Goal: Information Seeking & Learning: Learn about a topic

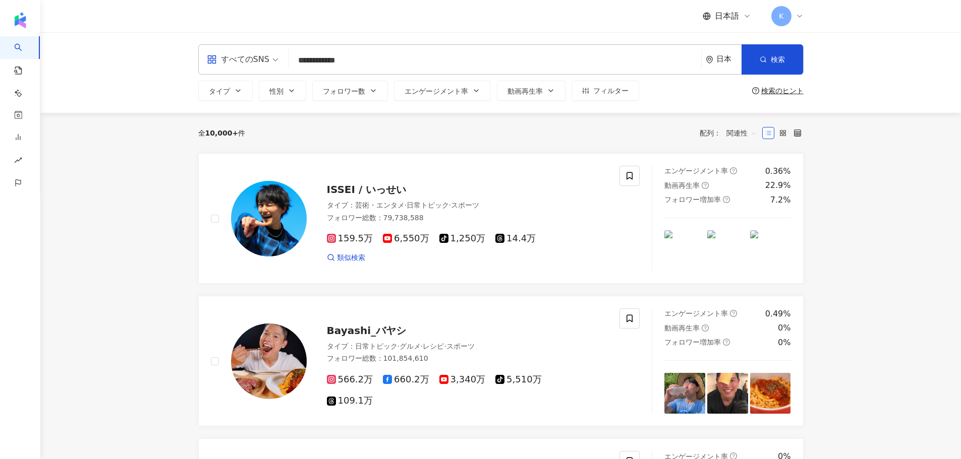
click at [719, 64] on div "日本" at bounding box center [728, 59] width 25 height 9
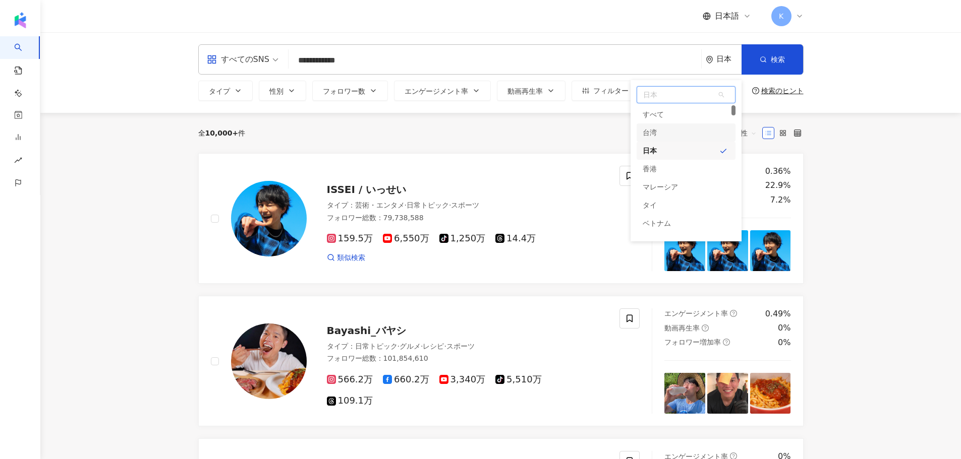
click at [668, 131] on div "台湾" at bounding box center [685, 133] width 99 height 18
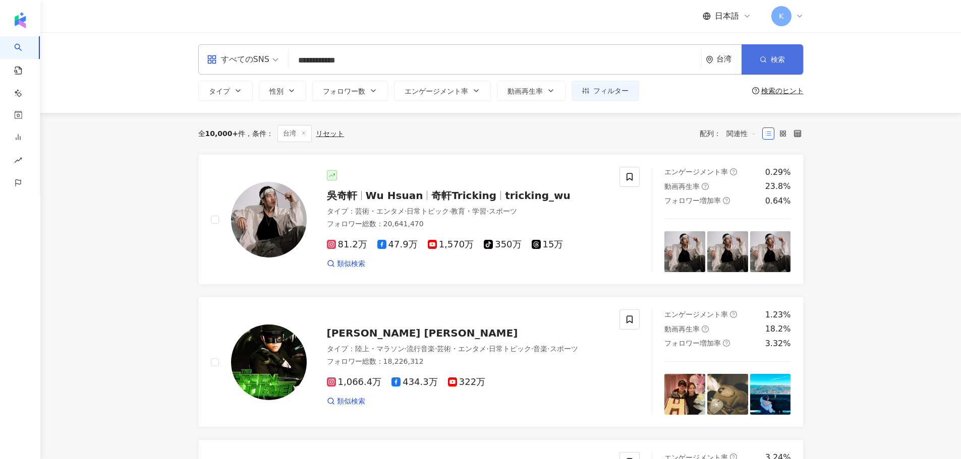
click at [755, 65] on button "検索" at bounding box center [772, 59] width 62 height 30
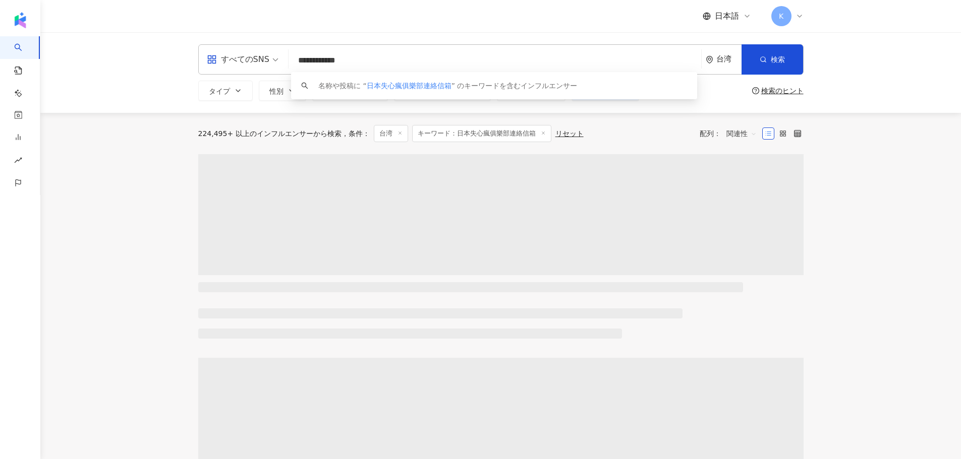
drag, startPoint x: 372, startPoint y: 64, endPoint x: 713, endPoint y: 64, distance: 340.9
click at [713, 64] on div "**********" at bounding box center [500, 59] width 605 height 30
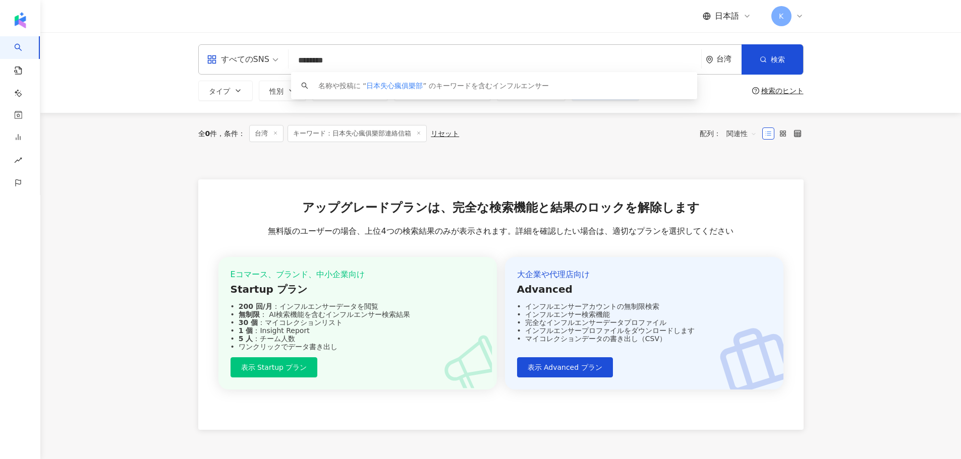
type input "*******"
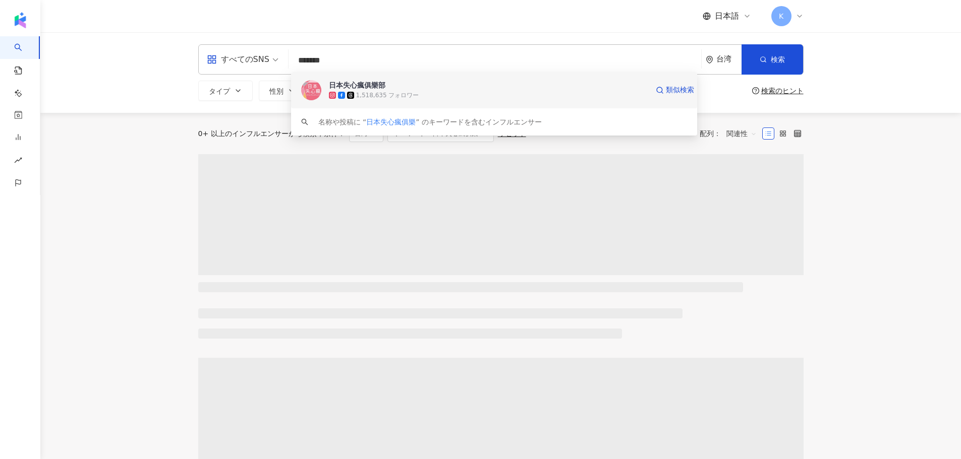
click at [383, 86] on div "日本失心瘋俱樂部" at bounding box center [357, 85] width 56 height 10
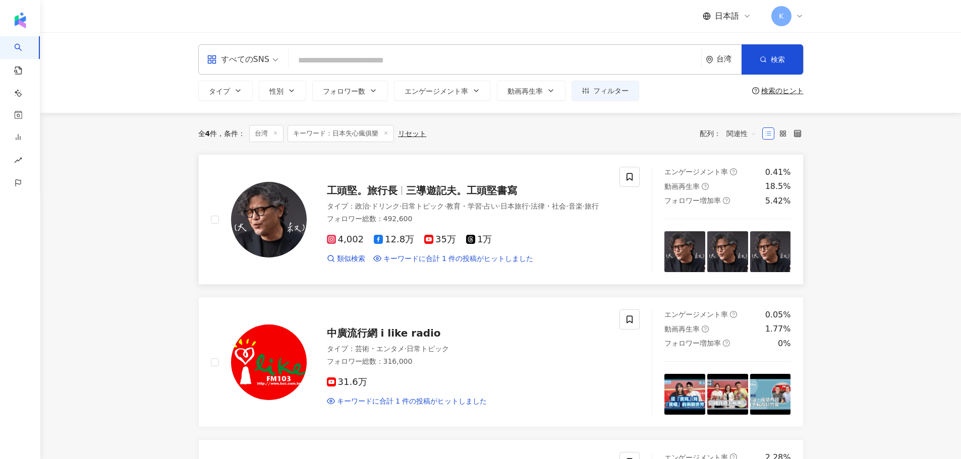
click at [462, 185] on span "三導遊記夫。工頭堅書寫" at bounding box center [461, 191] width 111 height 12
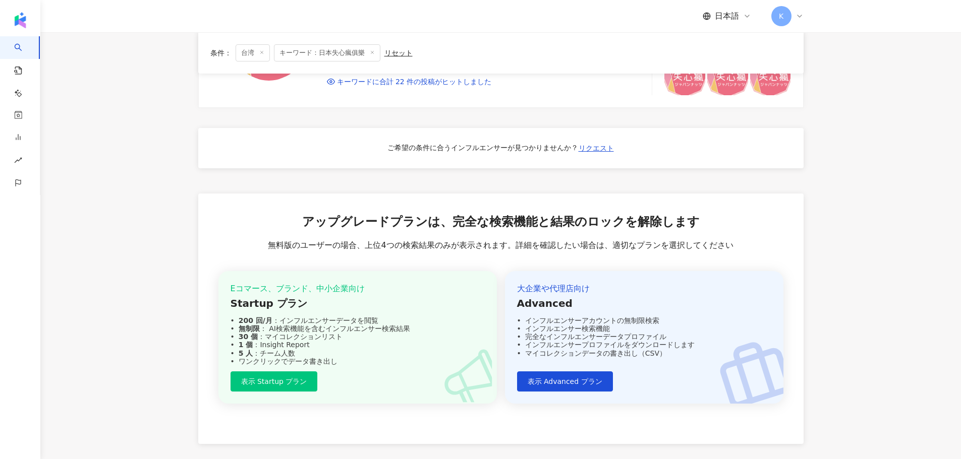
scroll to position [702, 0]
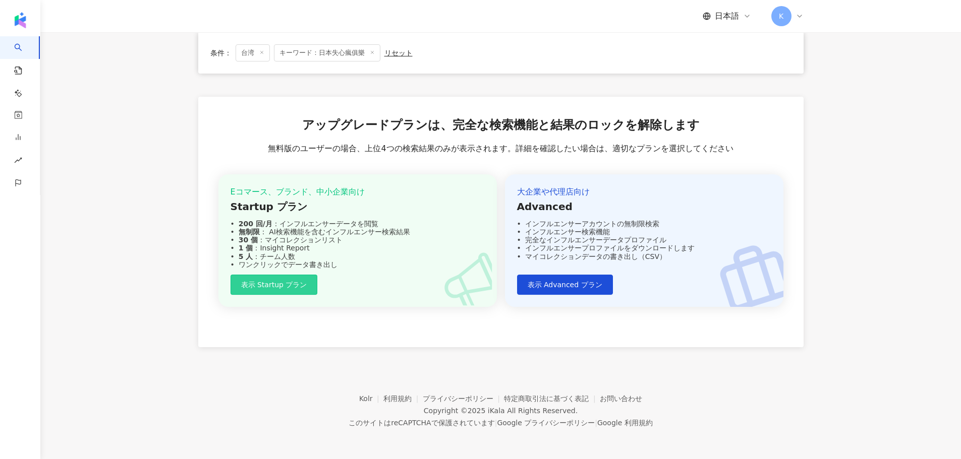
click at [259, 283] on span "表示 Startup プラン" at bounding box center [274, 285] width 66 height 8
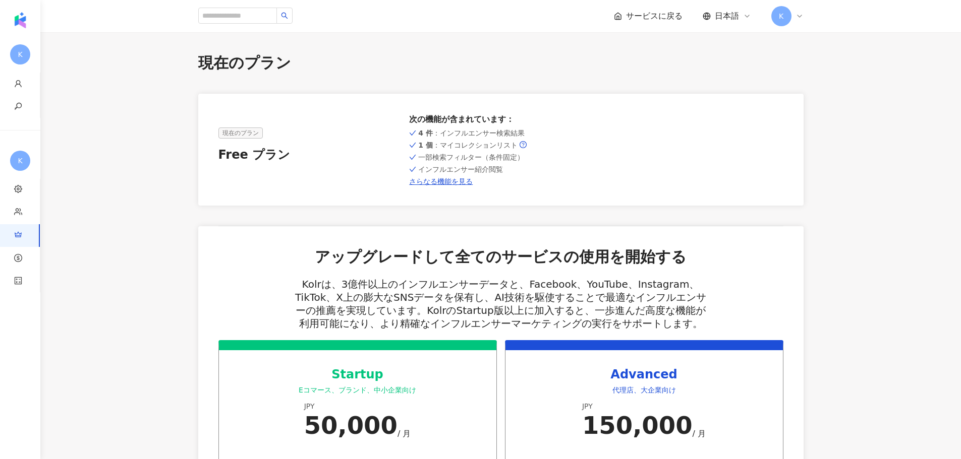
scroll to position [252, 0]
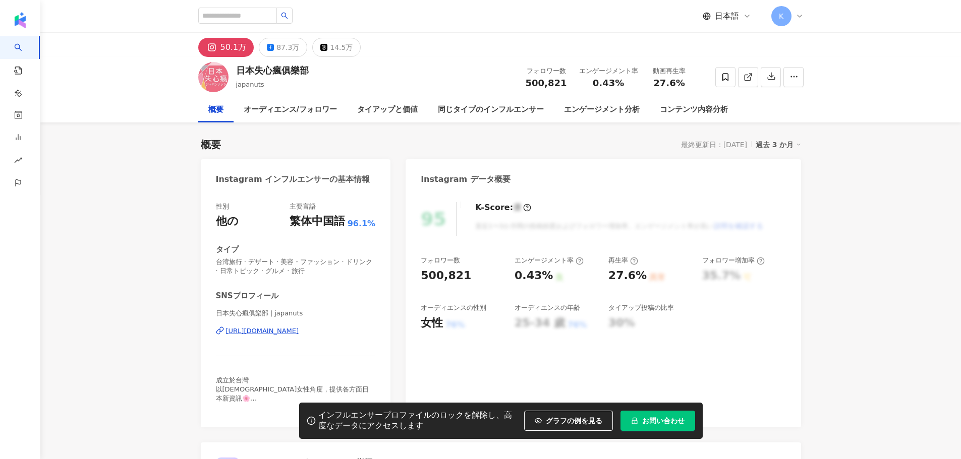
drag, startPoint x: 584, startPoint y: 416, endPoint x: 617, endPoint y: 306, distance: 114.9
click at [584, 417] on span "グラフの例を見る" at bounding box center [574, 421] width 56 height 8
click at [557, 430] on div "インフルエンサープロファイルのロックを解除し、高度なデータにアクセスします 事例を非表示にする クリックすると、サンプルデータが表示されます。プレビューのみの…" at bounding box center [500, 421] width 403 height 36
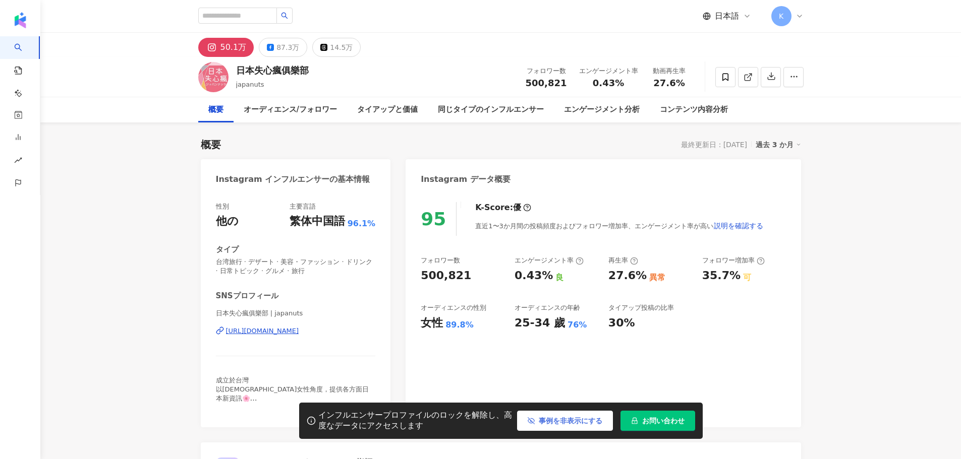
click at [558, 423] on span "事例を非表示にする" at bounding box center [571, 421] width 64 height 8
click at [561, 417] on span "グラフの例を見る" at bounding box center [574, 421] width 56 height 8
click at [561, 417] on span "事例を非表示にする" at bounding box center [571, 421] width 64 height 8
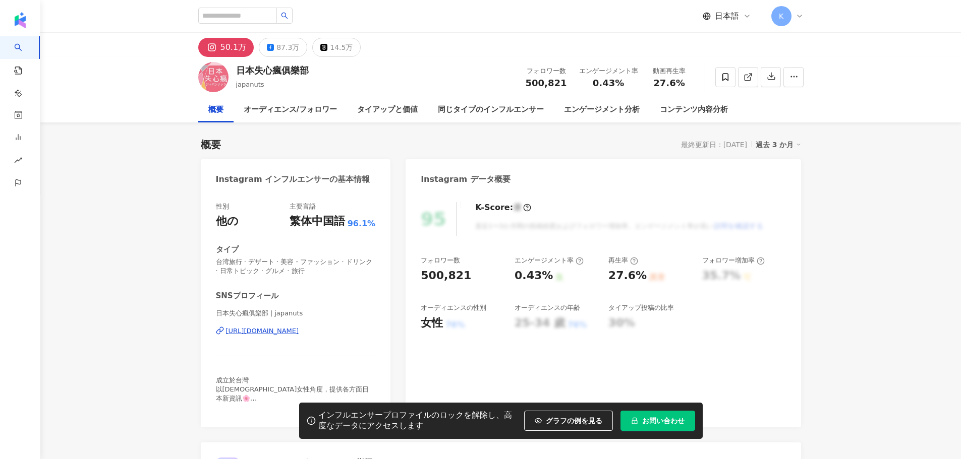
click at [310, 420] on icon at bounding box center [311, 421] width 9 height 9
click at [312, 417] on icon at bounding box center [311, 421] width 9 height 9
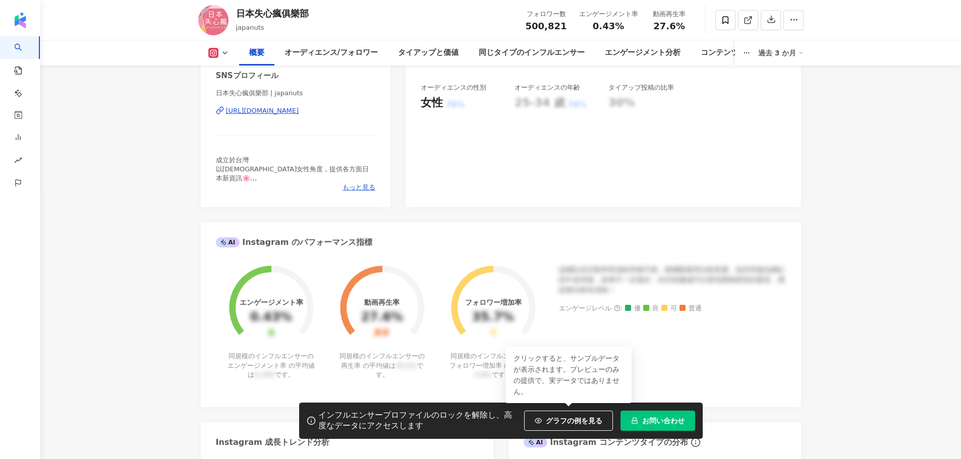
scroll to position [252, 0]
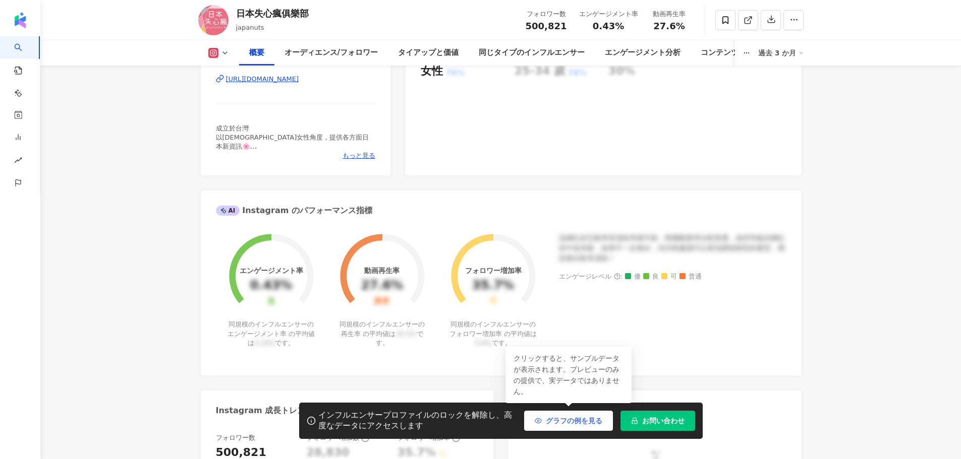
click at [573, 423] on span "グラフの例を見る" at bounding box center [574, 421] width 56 height 8
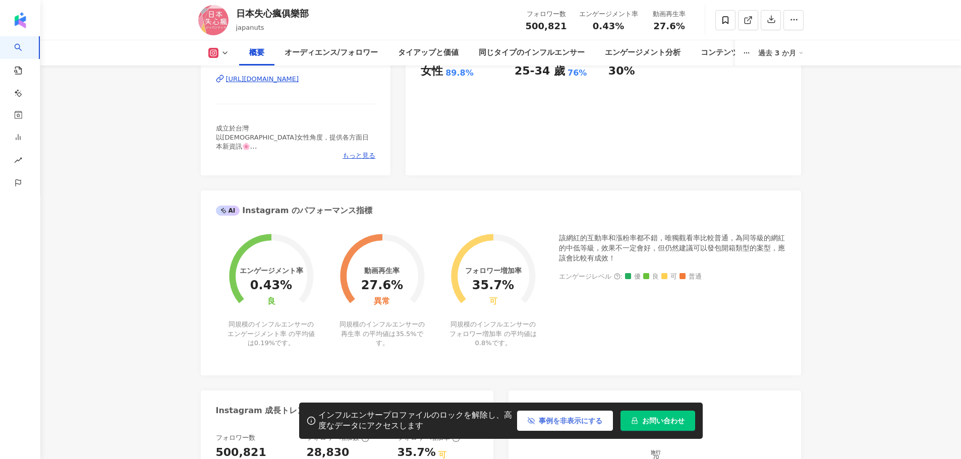
click at [573, 417] on span "事例を非表示にする" at bounding box center [571, 421] width 64 height 8
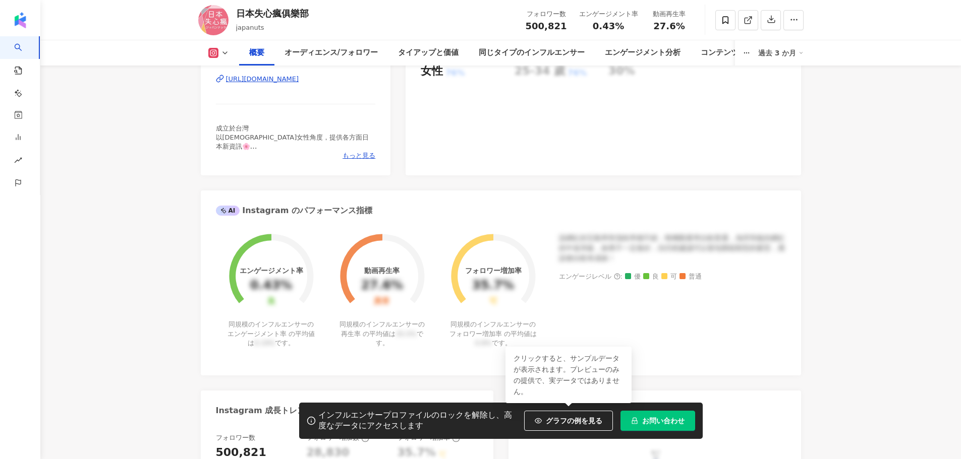
scroll to position [504, 0]
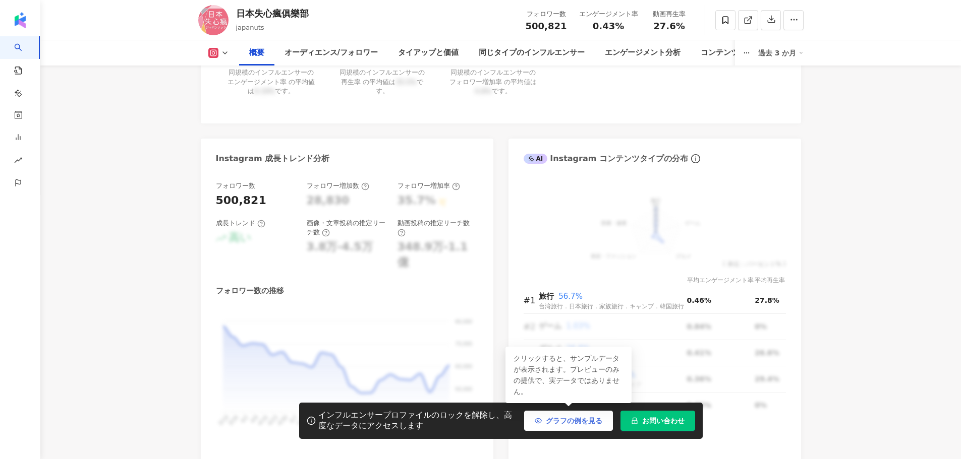
click at [564, 413] on button "グラフの例を見る" at bounding box center [568, 421] width 89 height 20
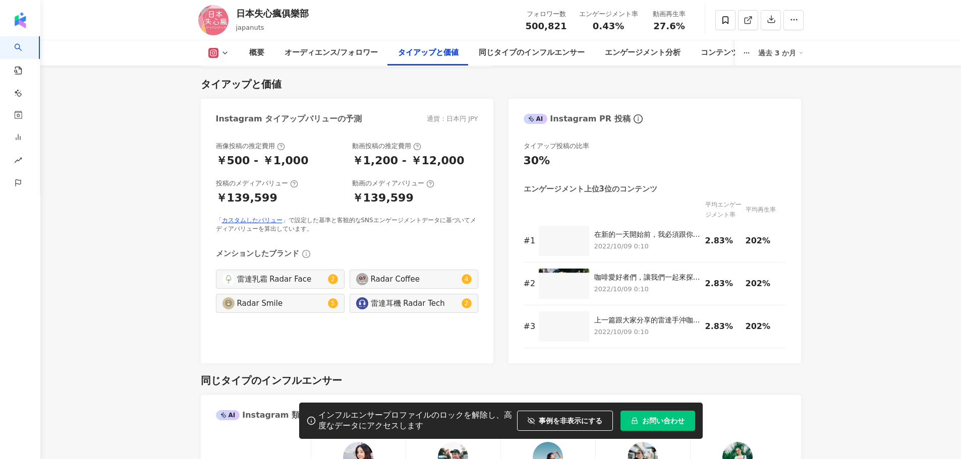
scroll to position [1412, 0]
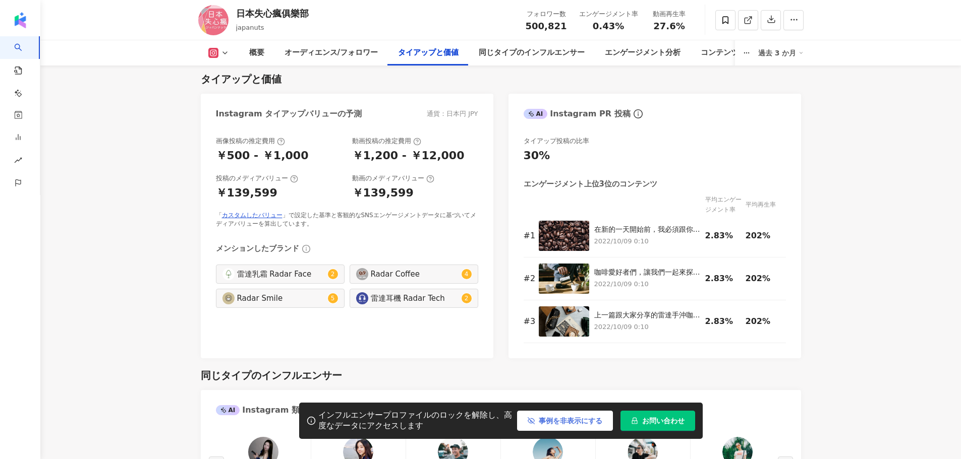
click at [574, 417] on span "事例を非表示にする" at bounding box center [571, 421] width 64 height 8
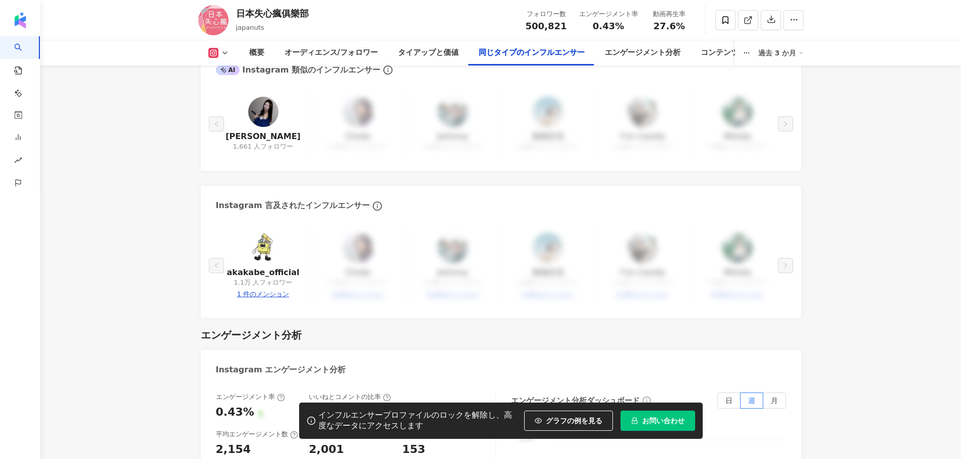
scroll to position [1715, 0]
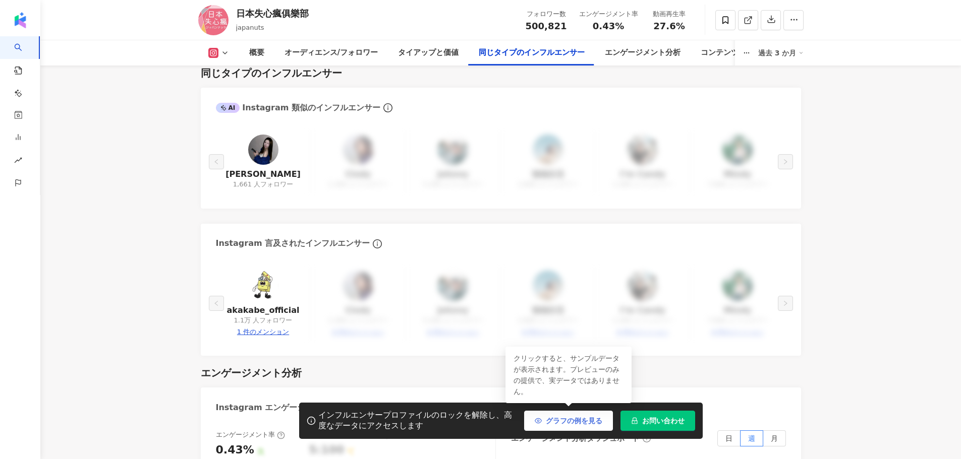
click at [559, 421] on span "グラフの例を見る" at bounding box center [574, 421] width 56 height 8
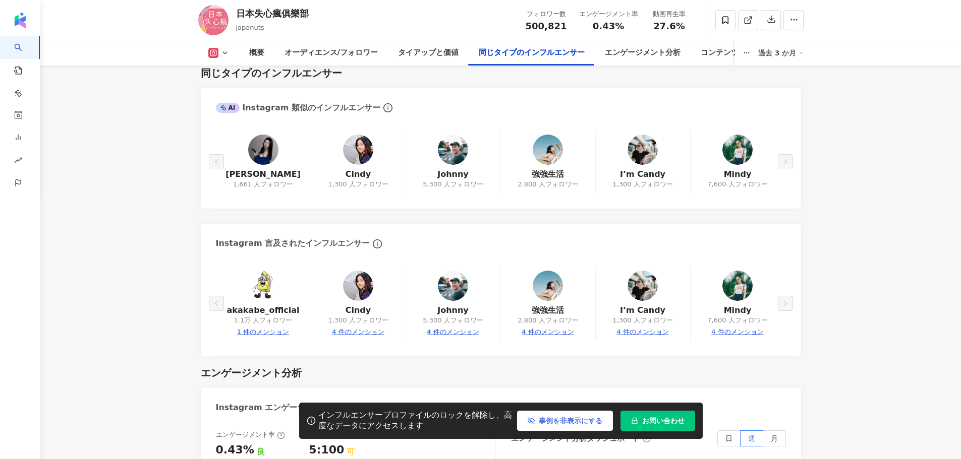
click at [559, 417] on span "事例を非表示にする" at bounding box center [571, 421] width 64 height 8
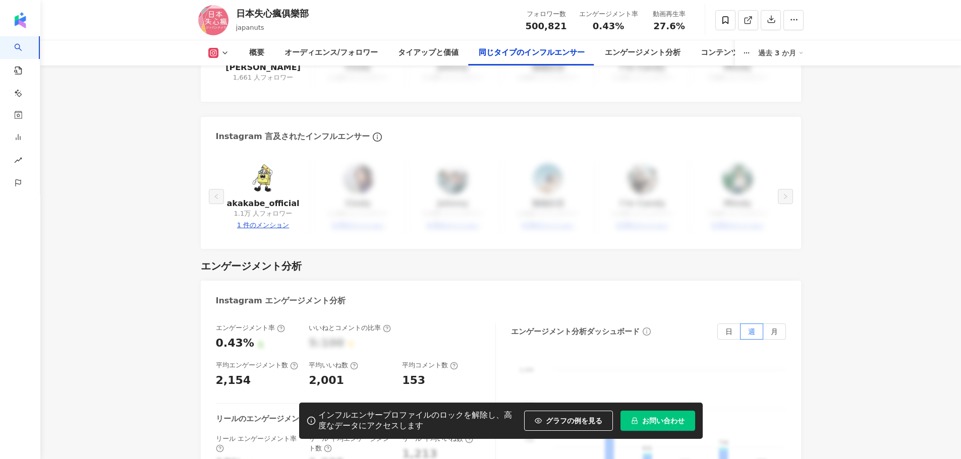
scroll to position [1967, 0]
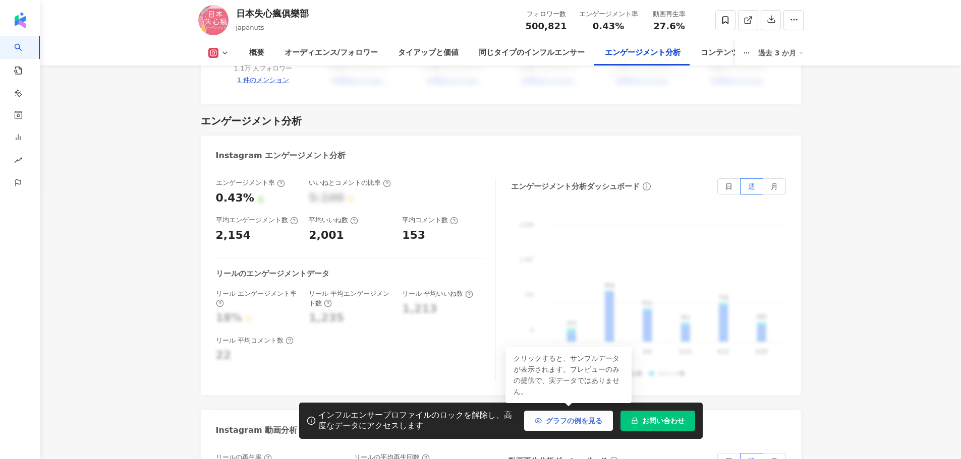
click at [568, 420] on span "グラフの例を見る" at bounding box center [574, 421] width 56 height 8
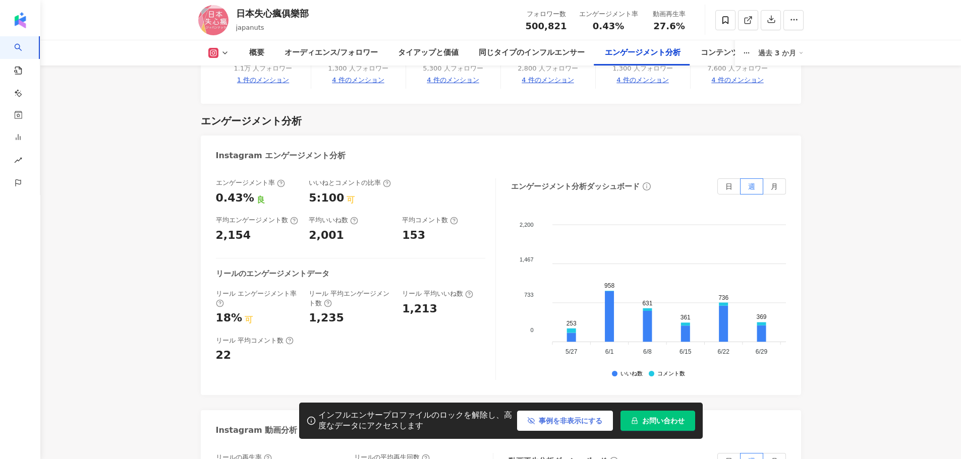
click at [568, 420] on span "事例を非表示にする" at bounding box center [571, 421] width 64 height 8
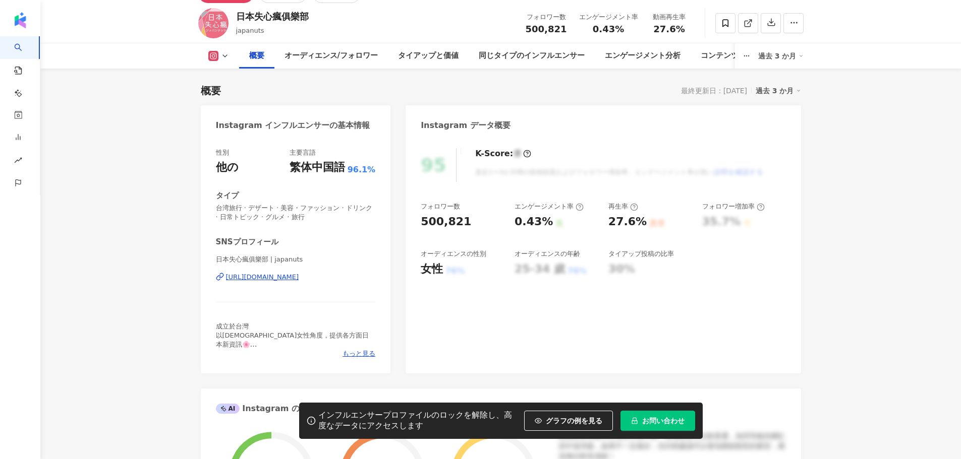
scroll to position [0, 0]
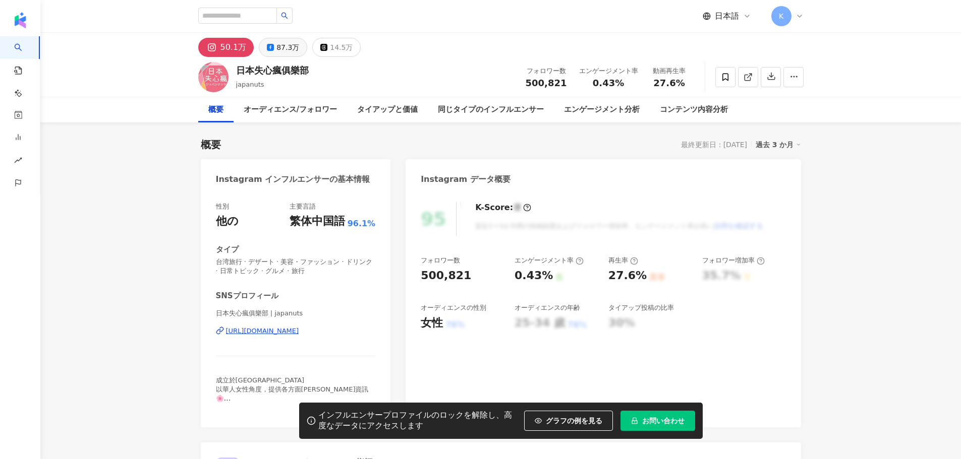
click at [284, 50] on div "87.3万" at bounding box center [287, 47] width 23 height 14
click at [334, 48] on div "14.5万" at bounding box center [341, 47] width 23 height 14
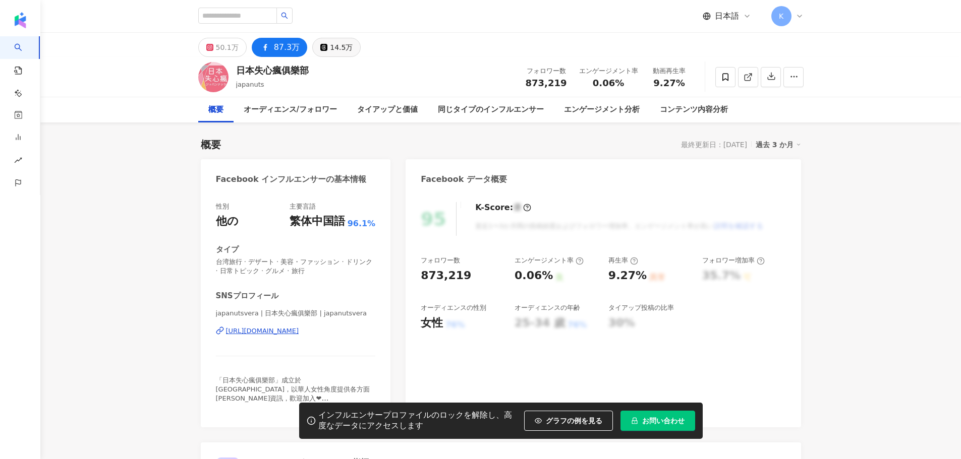
click at [332, 48] on div "14.5万" at bounding box center [341, 47] width 23 height 14
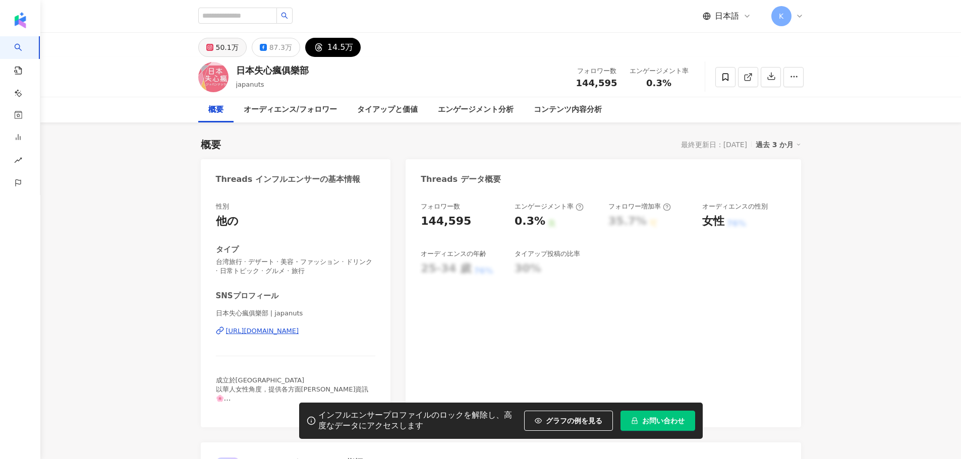
click at [216, 51] on div "50.1万" at bounding box center [227, 47] width 23 height 14
click at [210, 51] on icon at bounding box center [209, 47] width 7 height 7
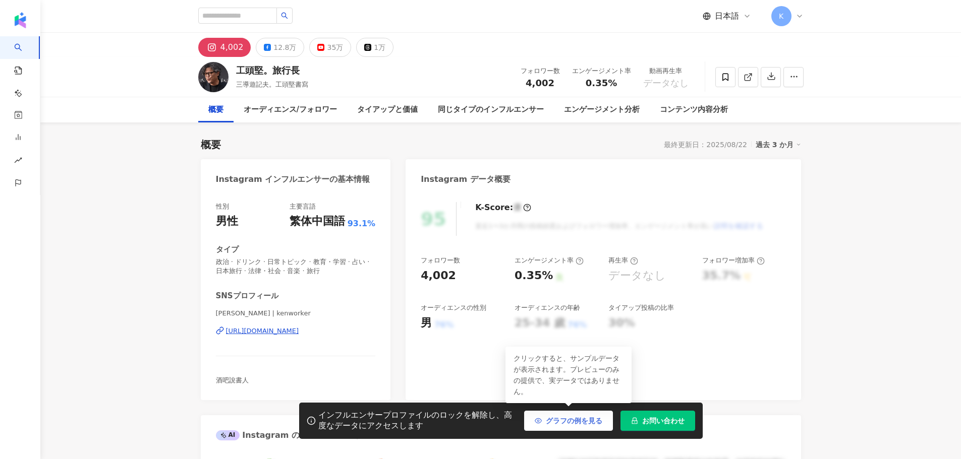
click at [601, 422] on span "グラフの例を見る" at bounding box center [574, 421] width 56 height 8
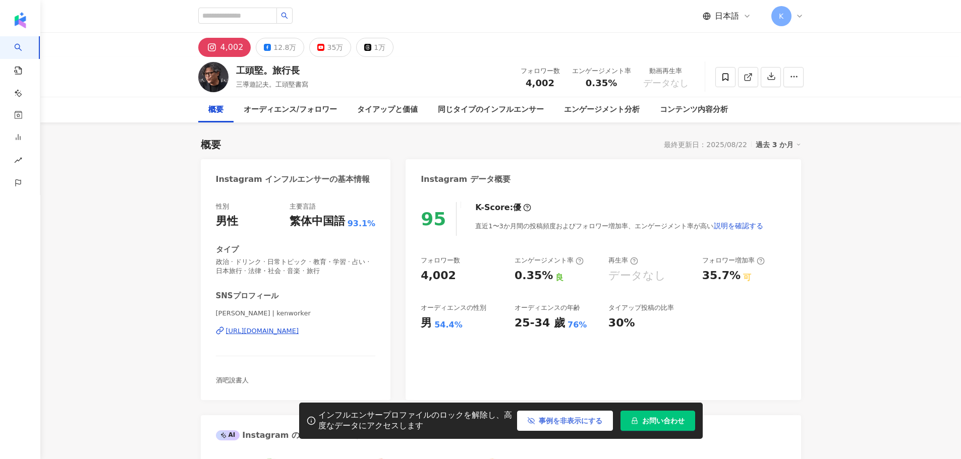
click at [601, 422] on span "事例を非表示にする" at bounding box center [571, 421] width 64 height 8
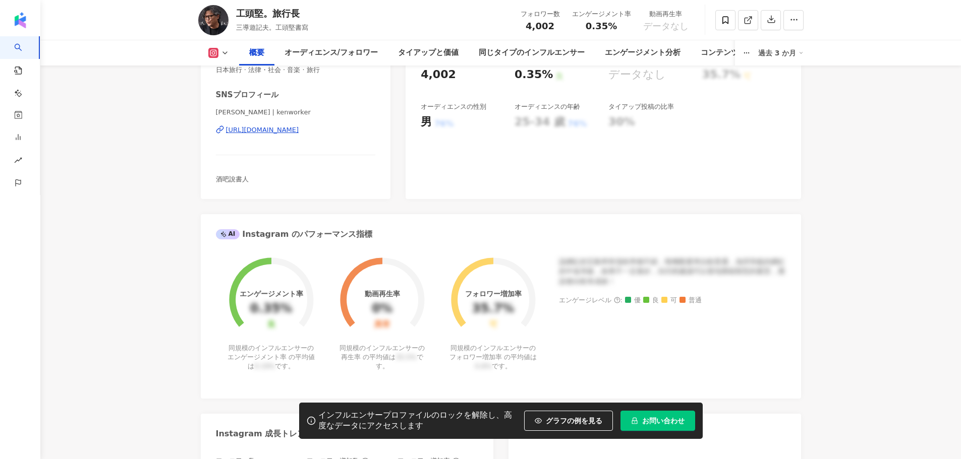
scroll to position [202, 0]
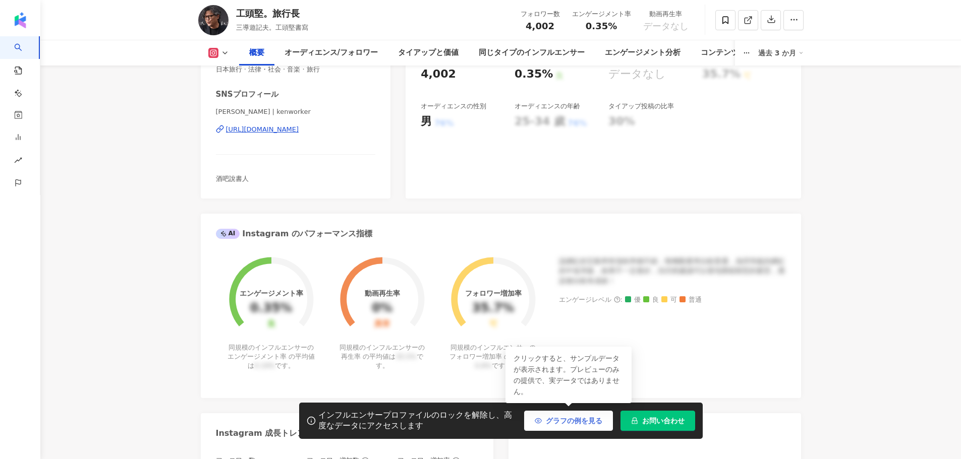
click at [570, 424] on span "グラフの例を見る" at bounding box center [574, 421] width 56 height 8
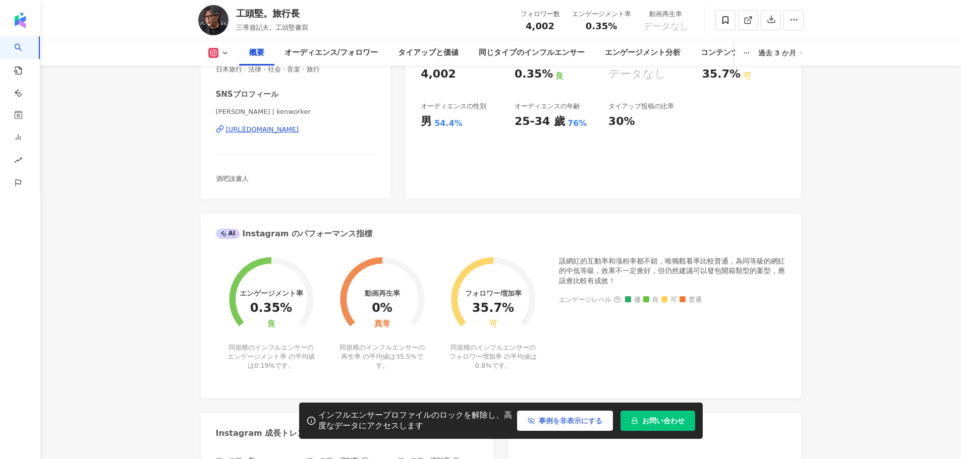
click at [570, 419] on span "事例を非表示にする" at bounding box center [571, 421] width 64 height 8
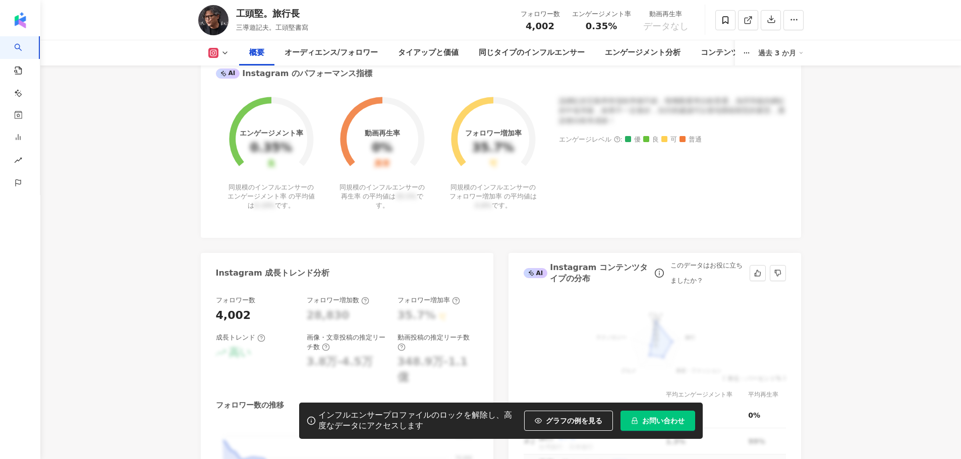
scroll to position [303, 0]
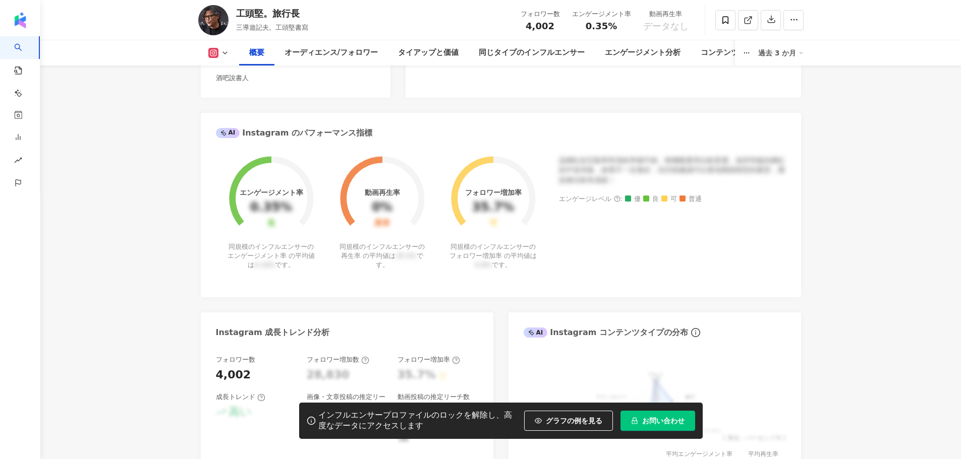
click at [222, 55] on icon at bounding box center [225, 53] width 8 height 8
click at [234, 94] on button "Facebook" at bounding box center [234, 95] width 61 height 14
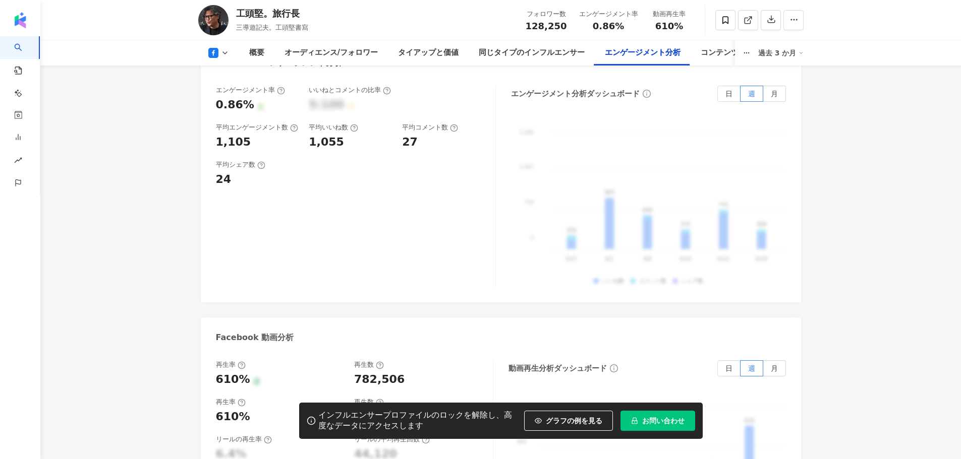
scroll to position [1614, 0]
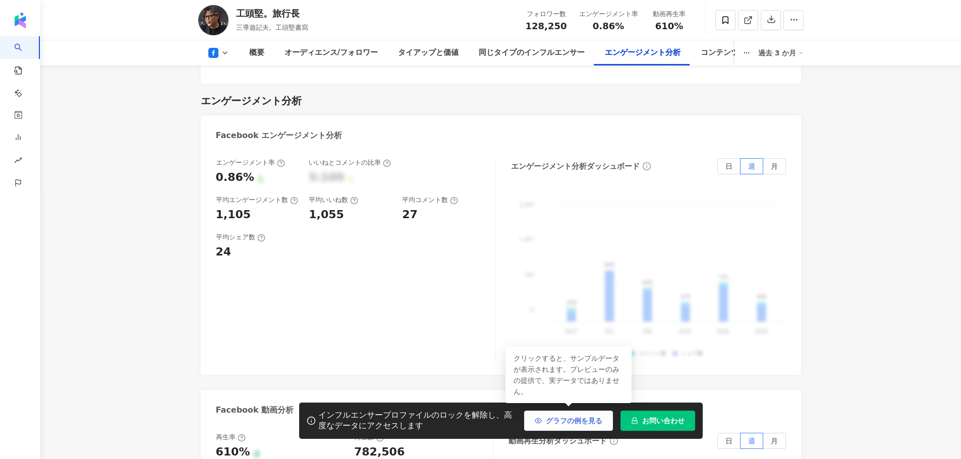
click at [574, 423] on span "グラフの例を見る" at bounding box center [574, 421] width 56 height 8
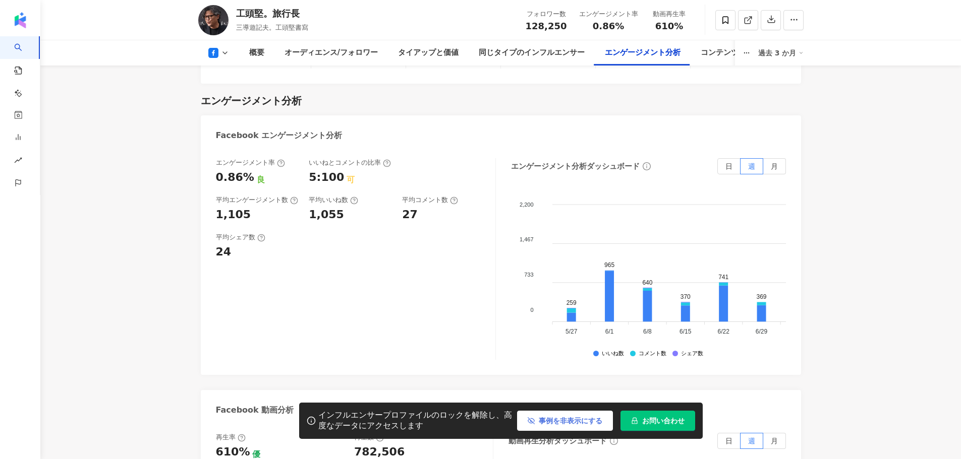
click at [575, 418] on span "事例を非表示にする" at bounding box center [571, 421] width 64 height 8
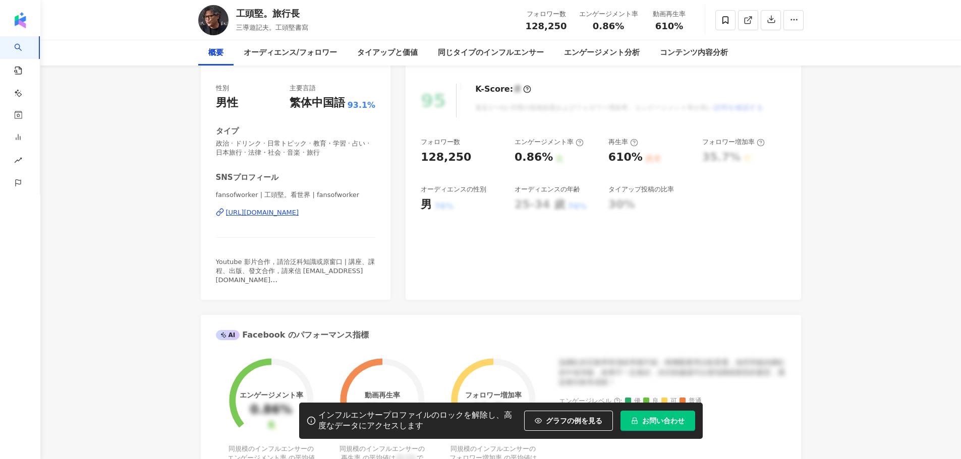
scroll to position [0, 0]
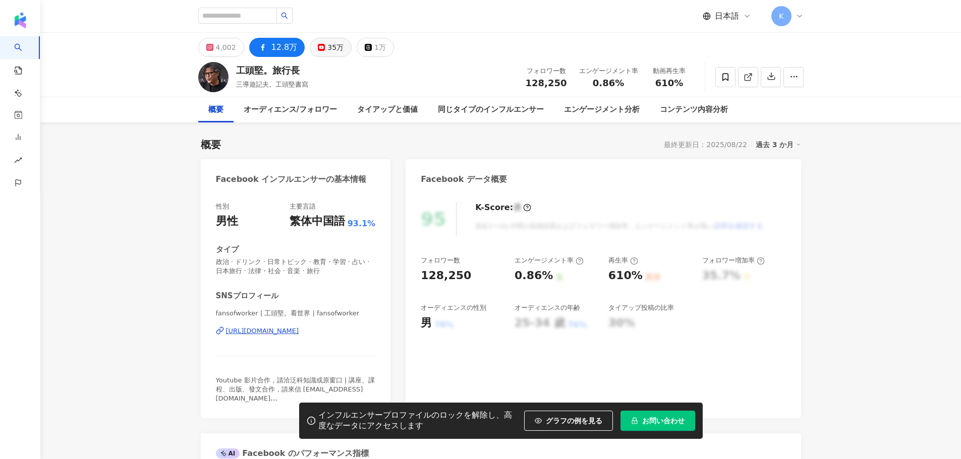
click at [327, 51] on div "35万" at bounding box center [335, 47] width 16 height 14
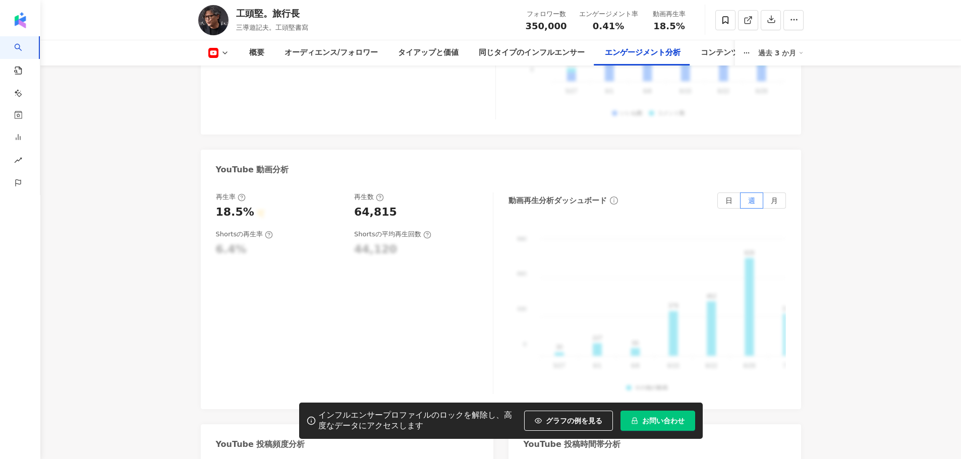
scroll to position [1924, 0]
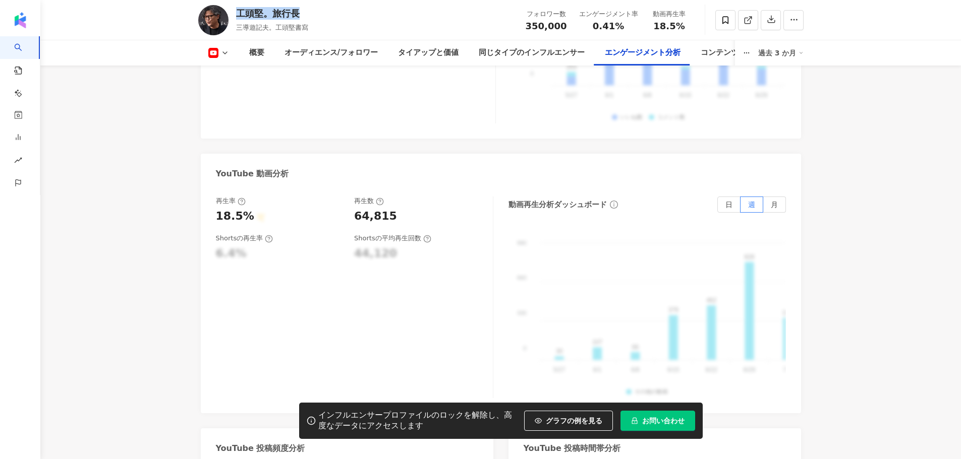
drag, startPoint x: 316, startPoint y: 10, endPoint x: 234, endPoint y: 10, distance: 81.2
click at [234, 10] on div "工頭堅。旅行長 三導遊記夫。工頭堅書寫 フォロワー数 350,000 エンゲージメント率 0.41% 動画再生率 18.5%" at bounding box center [501, 20] width 646 height 40
